Goal: Navigation & Orientation: Find specific page/section

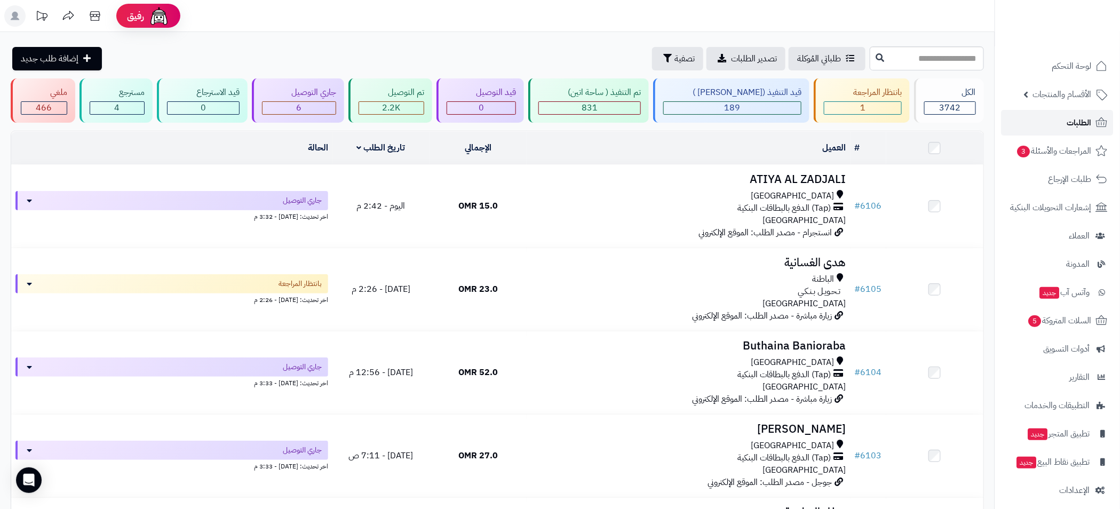
click at [1084, 124] on span "الطلبات" at bounding box center [1079, 122] width 25 height 15
click at [1063, 119] on link "الطلبات" at bounding box center [1057, 123] width 112 height 26
click at [1067, 123] on span "الطلبات" at bounding box center [1079, 122] width 25 height 15
click at [1062, 150] on span "المراجعات والأسئلة 3" at bounding box center [1054, 150] width 75 height 15
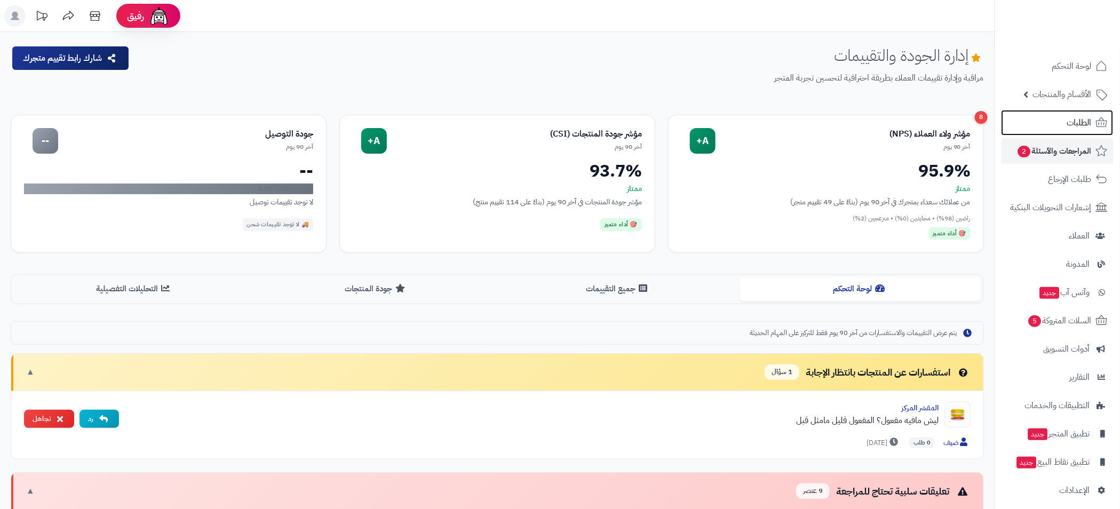
click at [1076, 122] on span "الطلبات" at bounding box center [1079, 122] width 25 height 15
